Goal: Task Accomplishment & Management: Use online tool/utility

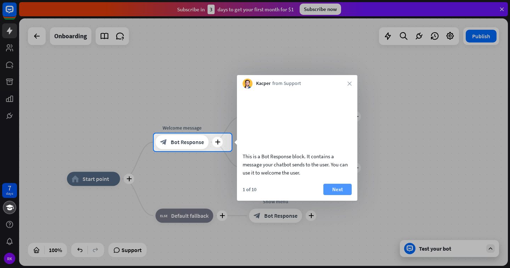
click at [338, 195] on button "Next" at bounding box center [337, 189] width 28 height 11
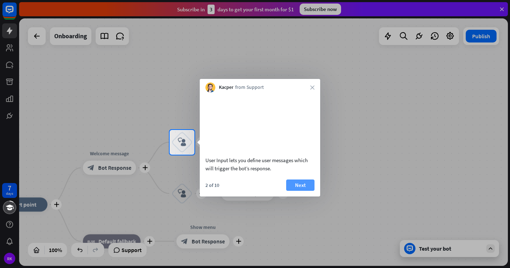
click at [298, 191] on button "Next" at bounding box center [300, 184] width 28 height 11
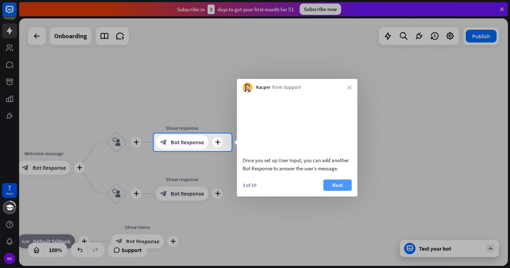
click at [330, 191] on button "Next" at bounding box center [337, 184] width 28 height 11
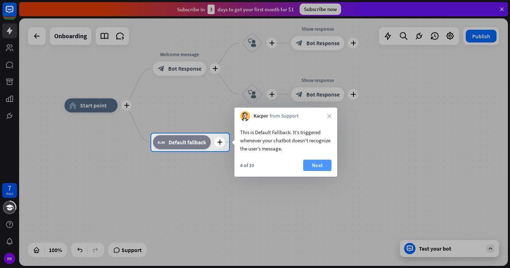
click at [321, 169] on button "Next" at bounding box center [317, 165] width 28 height 11
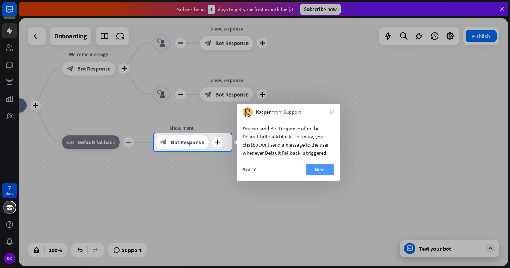
click at [327, 171] on button "Next" at bounding box center [319, 169] width 28 height 11
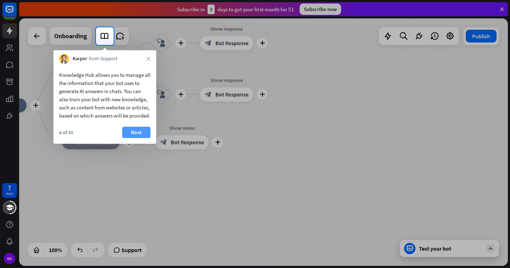
click at [137, 138] on button "Next" at bounding box center [136, 132] width 28 height 11
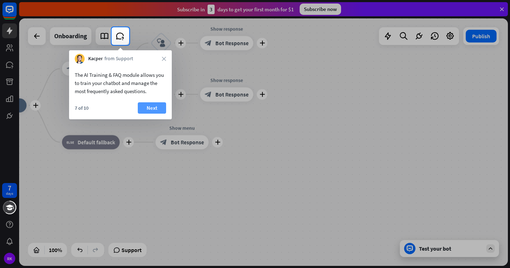
click at [159, 106] on button "Next" at bounding box center [152, 107] width 28 height 11
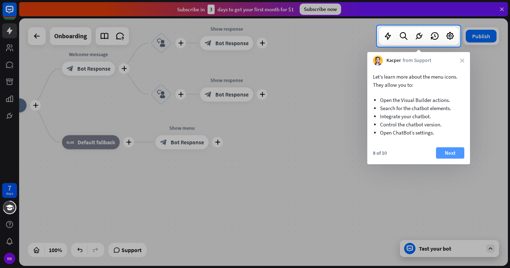
click at [441, 153] on button "Next" at bounding box center [450, 152] width 28 height 11
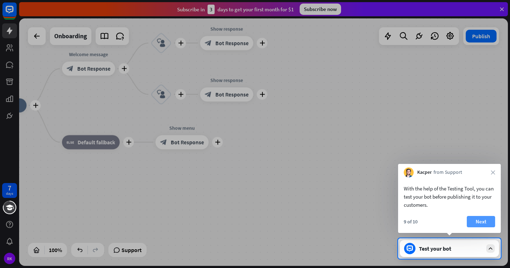
click at [472, 222] on button "Next" at bounding box center [480, 221] width 28 height 11
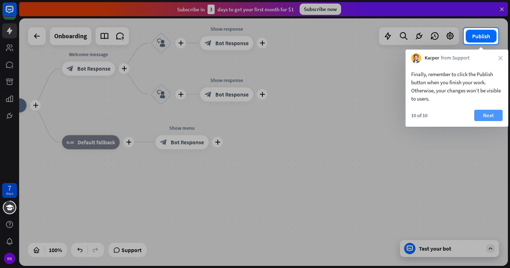
click at [486, 114] on button "Next" at bounding box center [488, 115] width 28 height 11
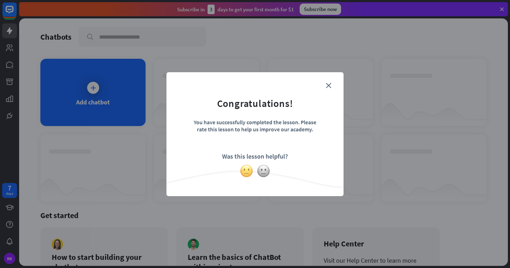
click at [243, 167] on img at bounding box center [246, 170] width 13 height 13
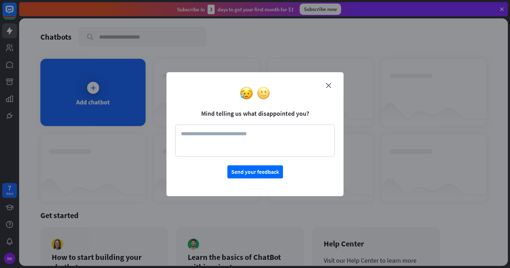
click at [266, 96] on img at bounding box center [263, 92] width 13 height 13
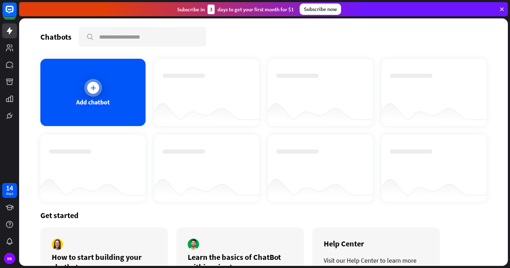
click at [116, 102] on div "Add chatbot" at bounding box center [92, 92] width 105 height 67
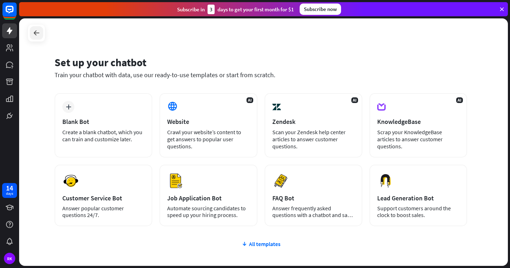
click at [34, 34] on icon at bounding box center [36, 33] width 8 height 8
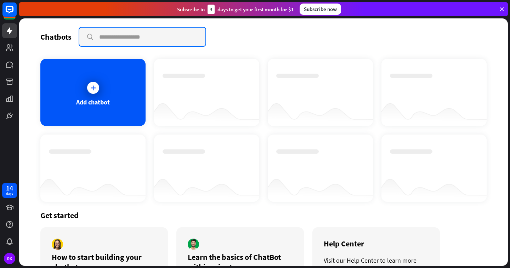
click at [114, 34] on input "text" at bounding box center [142, 37] width 126 height 18
type input "*"
type input "**"
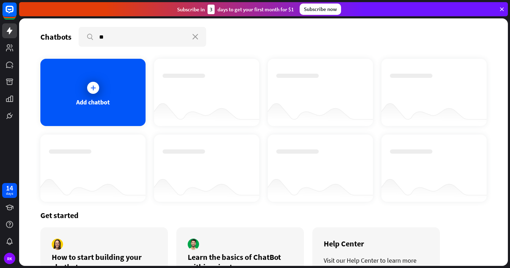
click at [502, 11] on icon at bounding box center [501, 9] width 6 height 6
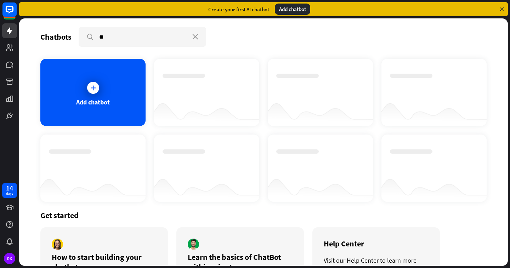
click at [256, 9] on div "Create your first AI chatbot" at bounding box center [238, 9] width 61 height 7
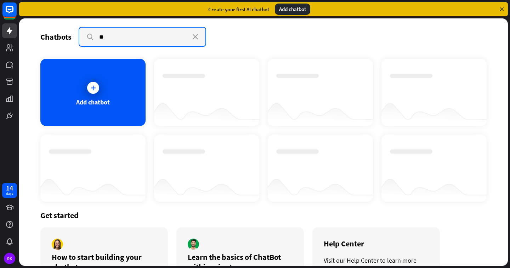
click at [143, 39] on input "**" at bounding box center [142, 37] width 126 height 18
click at [193, 40] on input "**" at bounding box center [142, 37] width 126 height 18
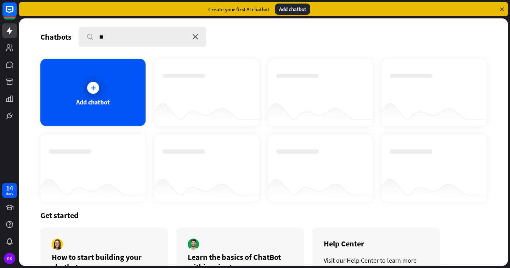
click at [192, 38] on icon "close" at bounding box center [195, 37] width 6 height 6
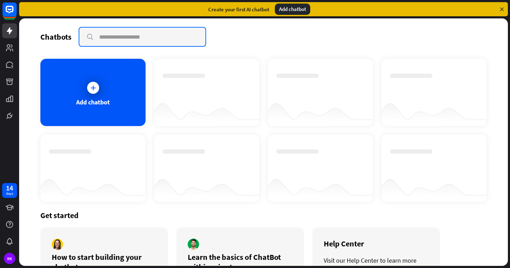
click at [192, 38] on input "text" at bounding box center [142, 37] width 126 height 18
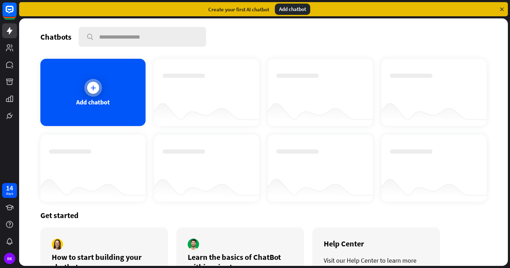
click at [103, 98] on div "Add chatbot" at bounding box center [93, 102] width 34 height 8
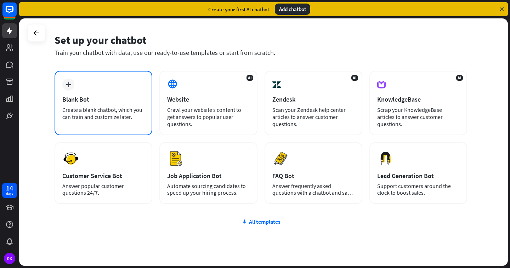
scroll to position [10, 0]
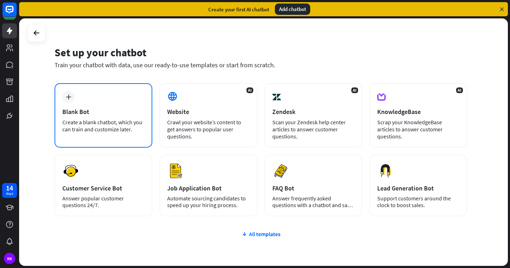
click at [120, 104] on div "plus Blank Bot Create a blank chatbot, which you can train and customize later." at bounding box center [103, 115] width 98 height 64
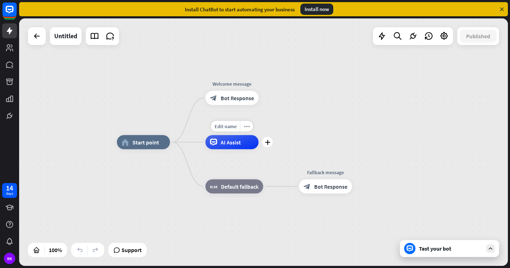
click at [237, 144] on span "AI Assist" at bounding box center [230, 142] width 20 height 7
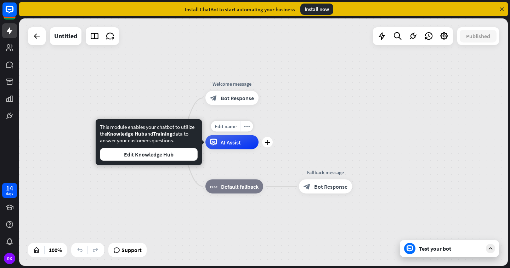
click at [235, 143] on span "AI Assist" at bounding box center [230, 142] width 20 height 7
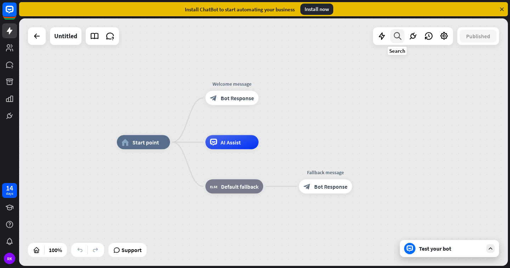
click at [399, 38] on icon at bounding box center [397, 35] width 10 height 9
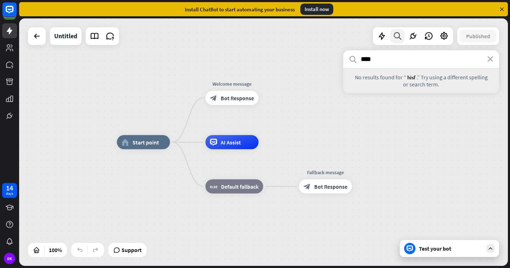
type input "****"
click at [399, 38] on icon at bounding box center [397, 35] width 10 height 9
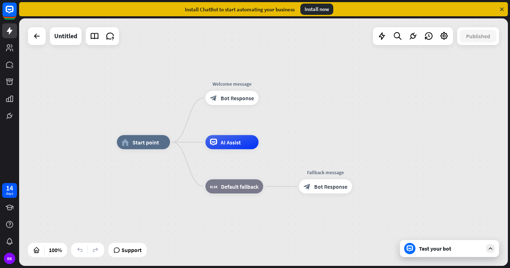
click at [482, 246] on div "Test your bot" at bounding box center [451, 248] width 64 height 7
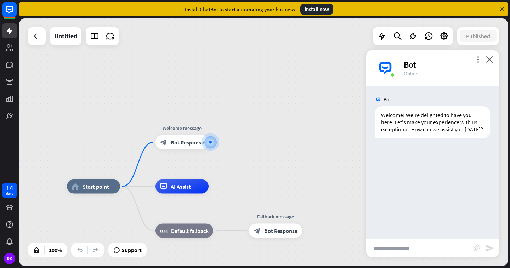
click at [409, 245] on input "text" at bounding box center [419, 248] width 107 height 18
type input "**"
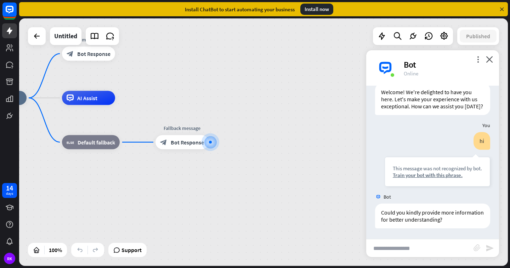
scroll to position [30, 0]
